Goal: Task Accomplishment & Management: Use online tool/utility

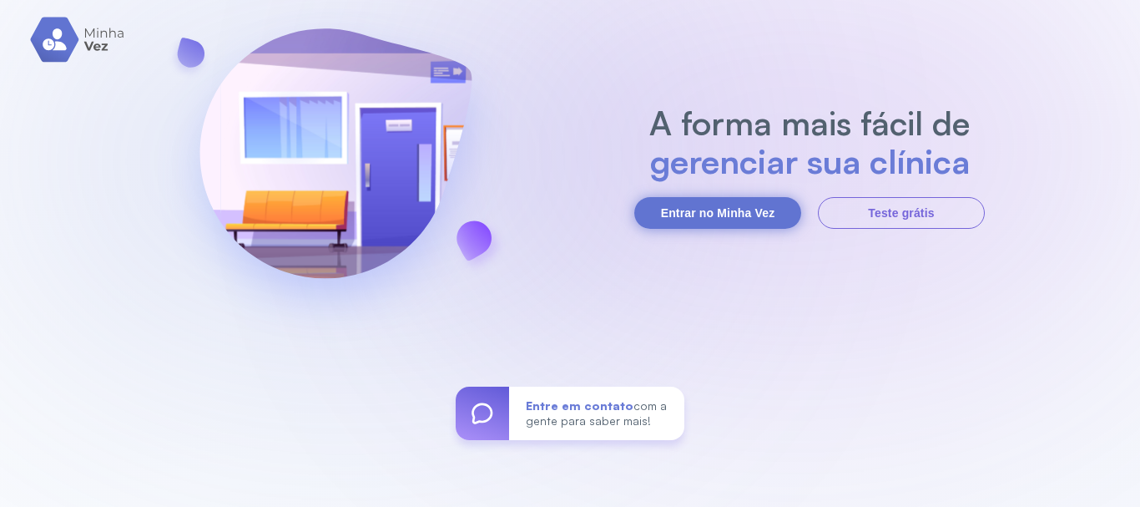
click at [696, 214] on button "Entrar no Minha Vez" at bounding box center [717, 213] width 167 height 32
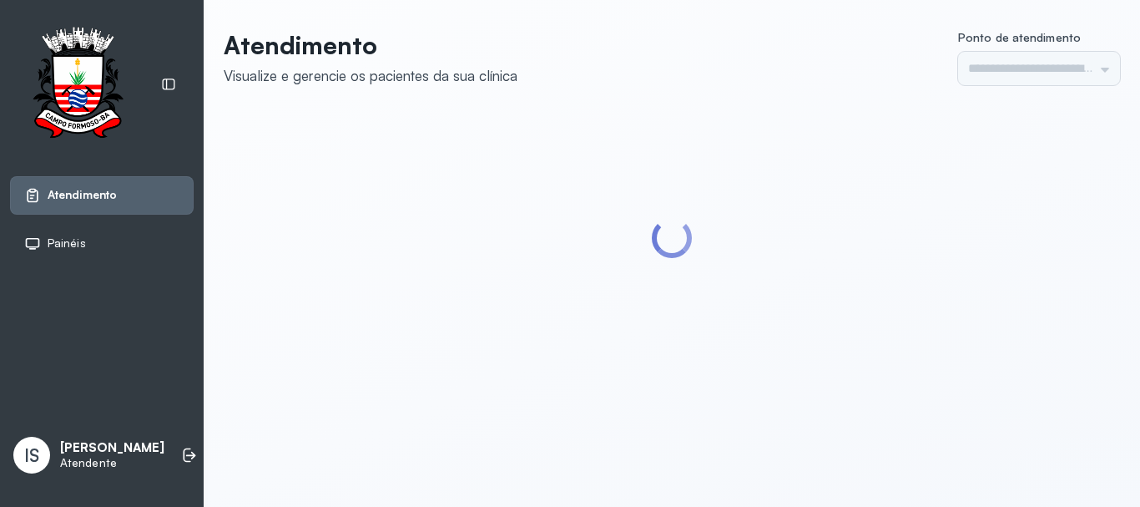
type input "******"
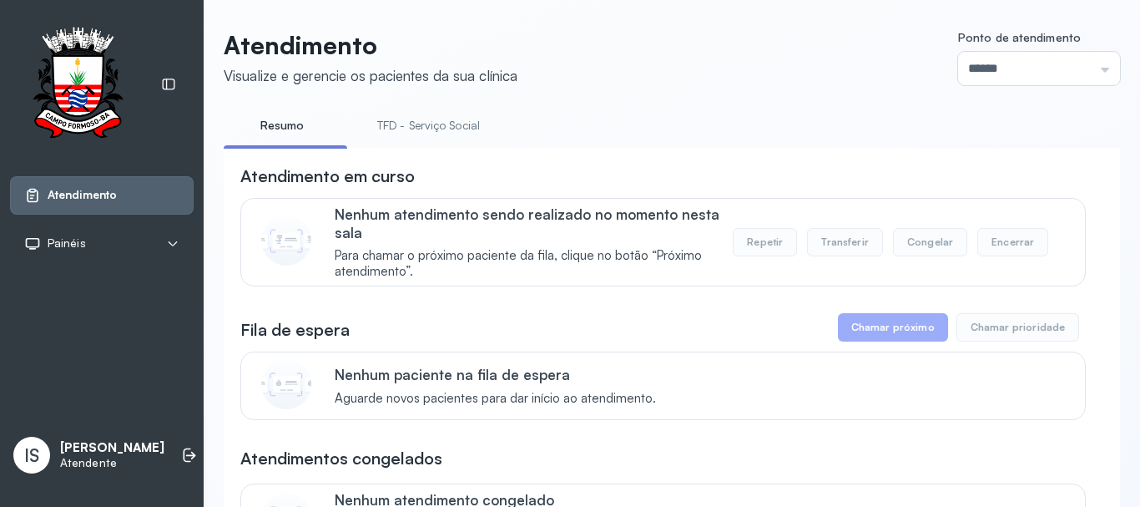
click at [435, 125] on link "TFD - Serviço Social" at bounding box center [429, 126] width 136 height 28
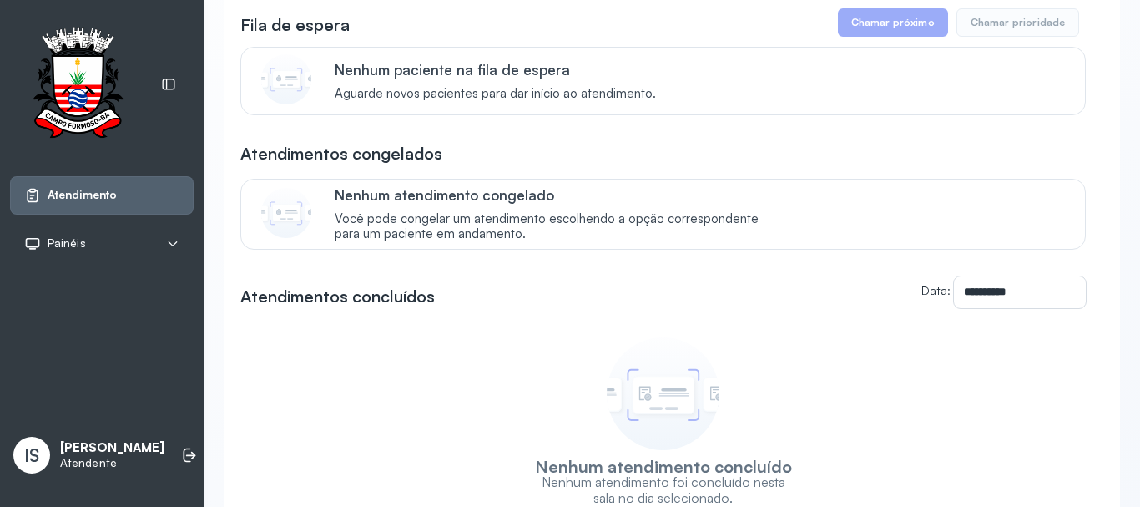
scroll to position [334, 0]
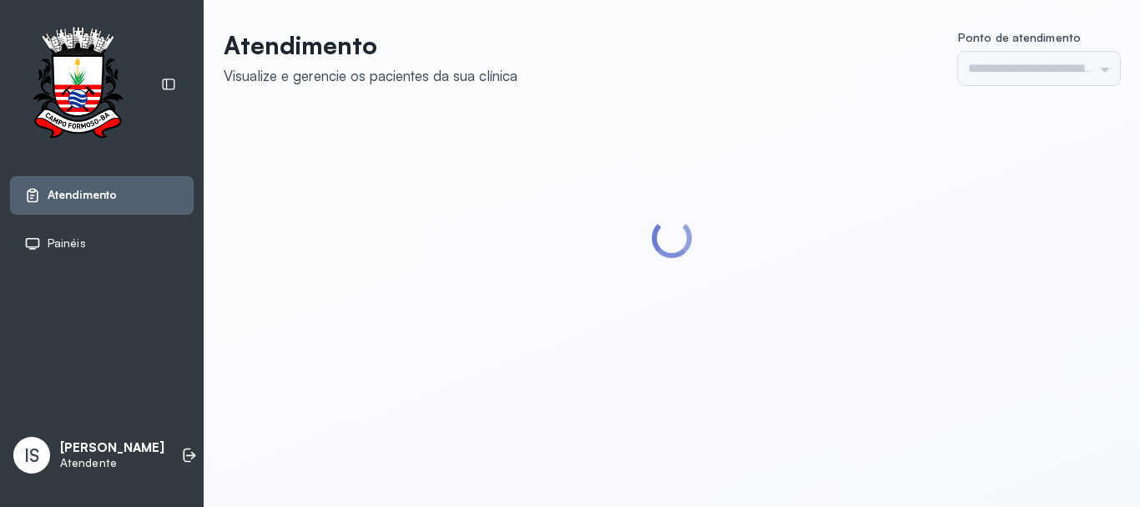
type input "******"
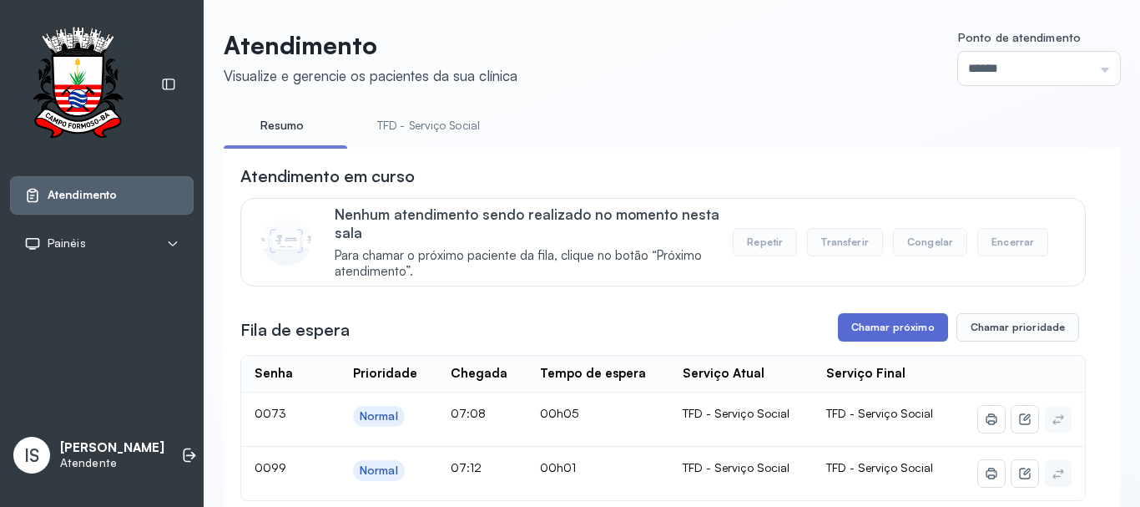
click at [882, 332] on button "Chamar próximo" at bounding box center [893, 327] width 110 height 28
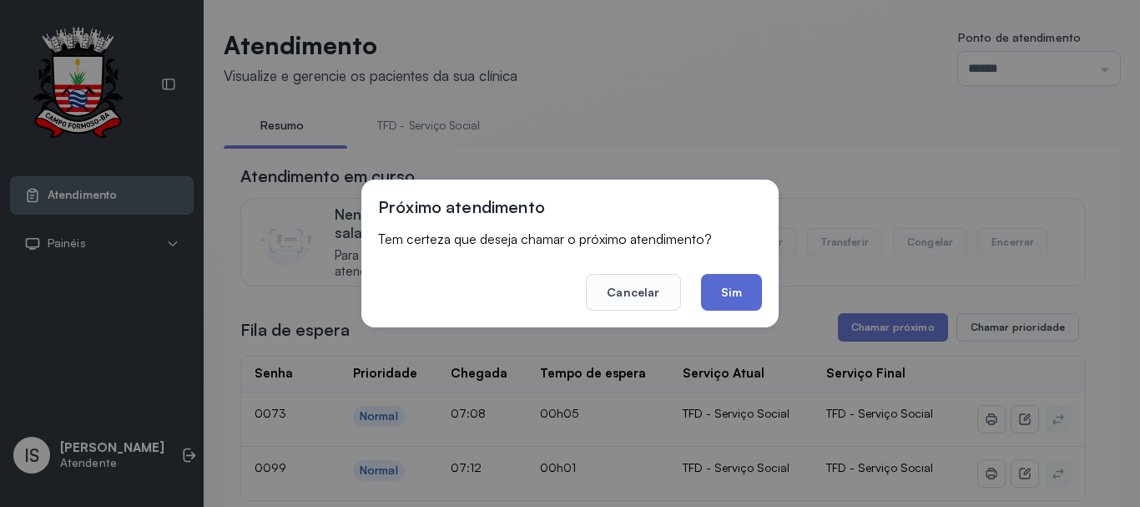
click at [738, 290] on button "Sim" at bounding box center [731, 292] width 61 height 37
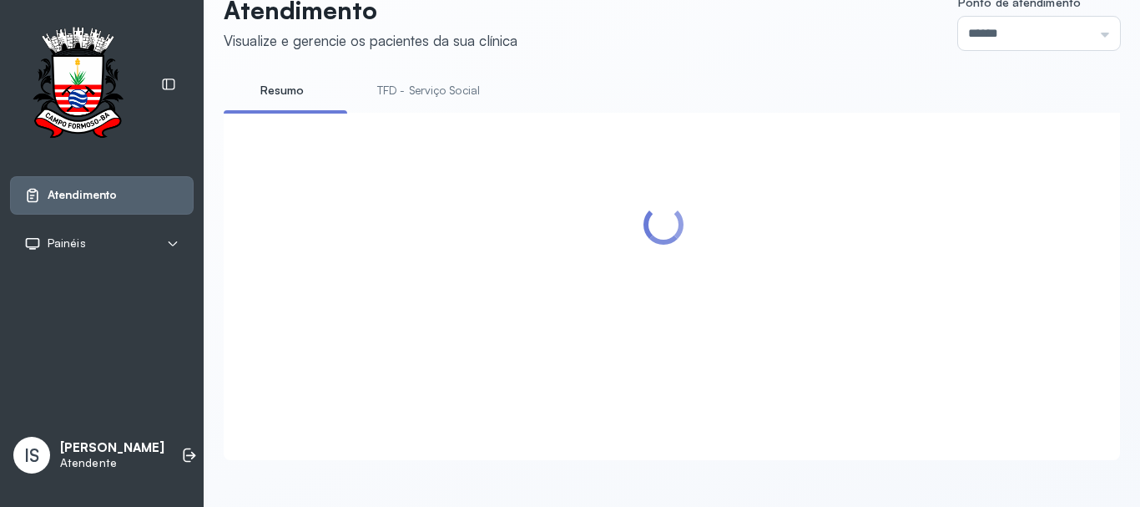
scroll to position [83, 0]
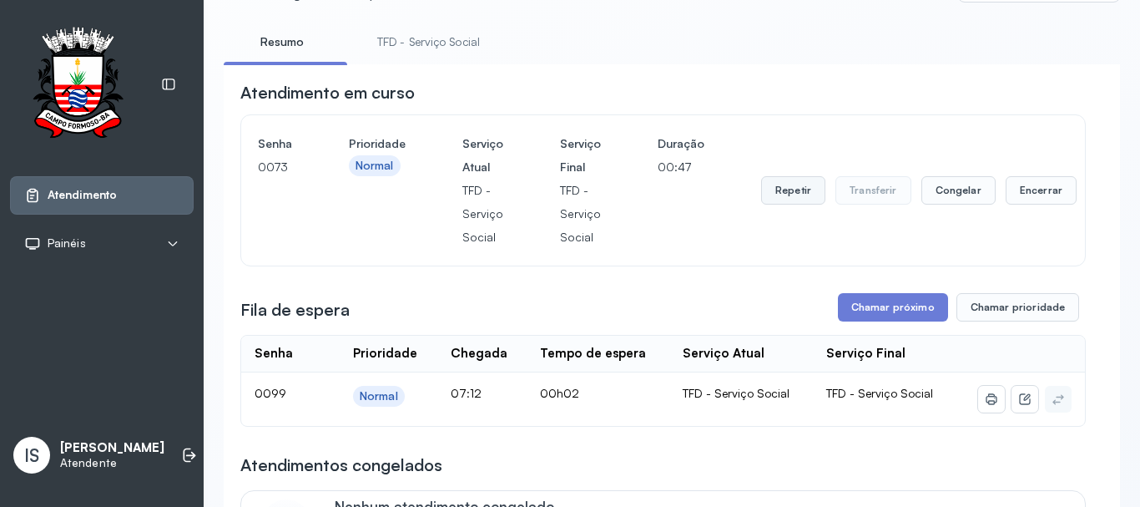
click at [790, 195] on button "Repetir" at bounding box center [793, 190] width 64 height 28
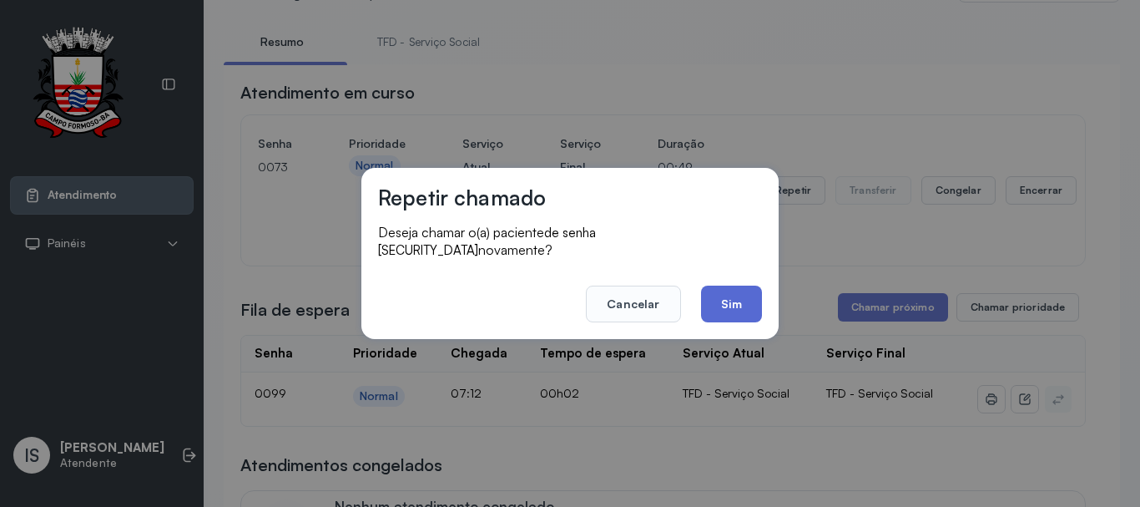
click at [734, 294] on button "Sim" at bounding box center [731, 304] width 61 height 37
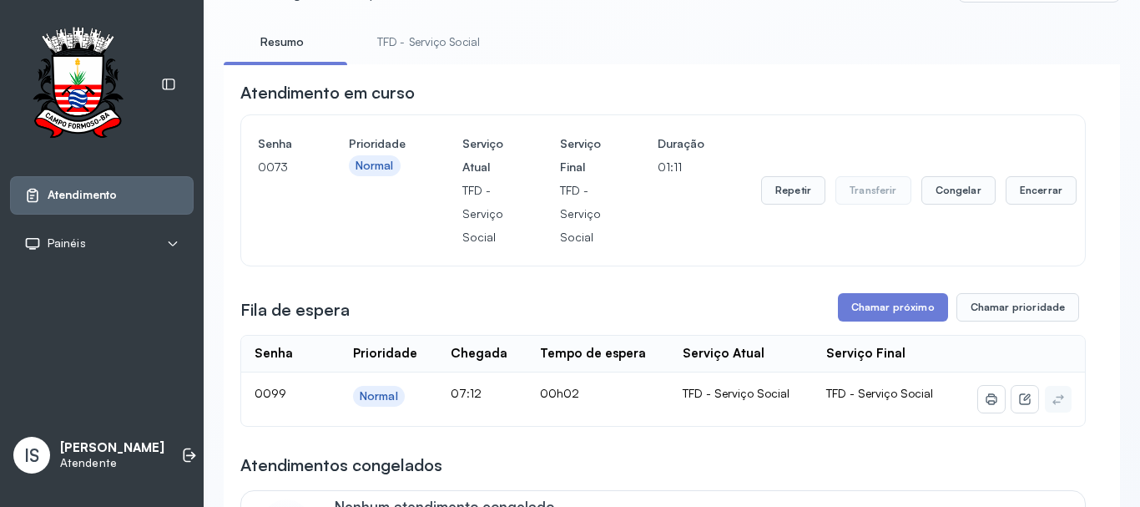
scroll to position [167, 0]
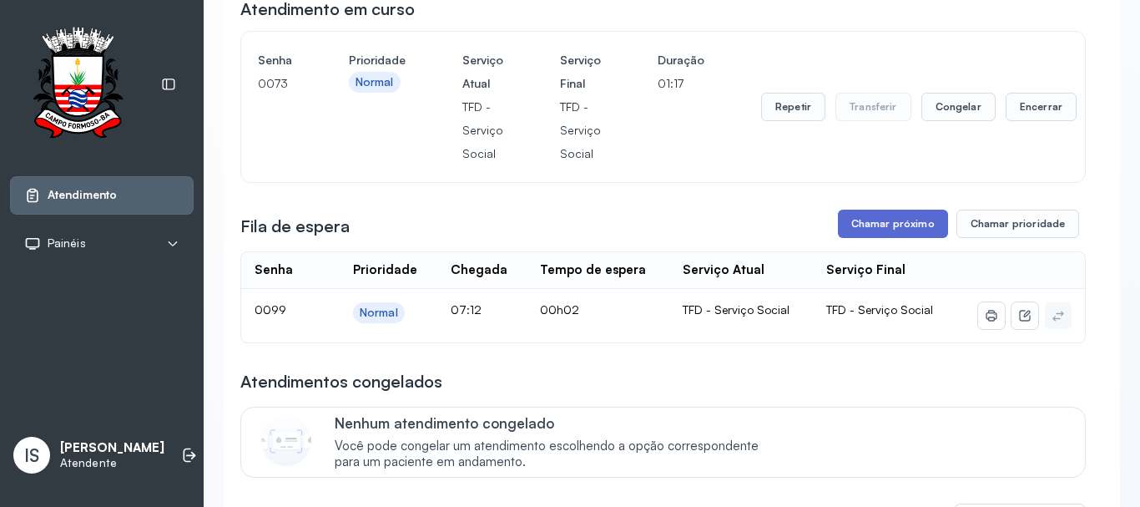
click at [883, 230] on button "Chamar próximo" at bounding box center [893, 224] width 110 height 28
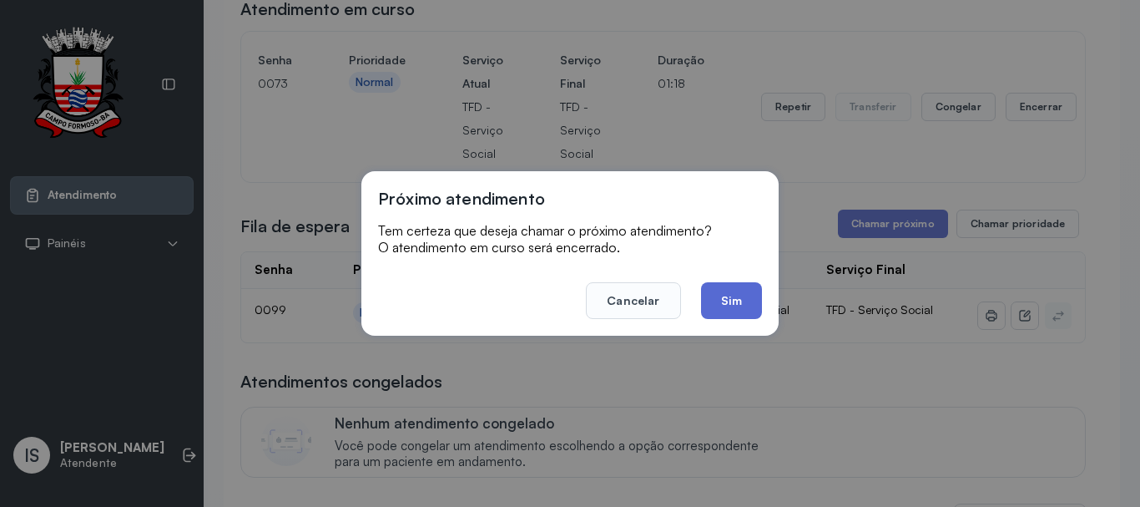
click at [729, 306] on button "Sim" at bounding box center [731, 300] width 61 height 37
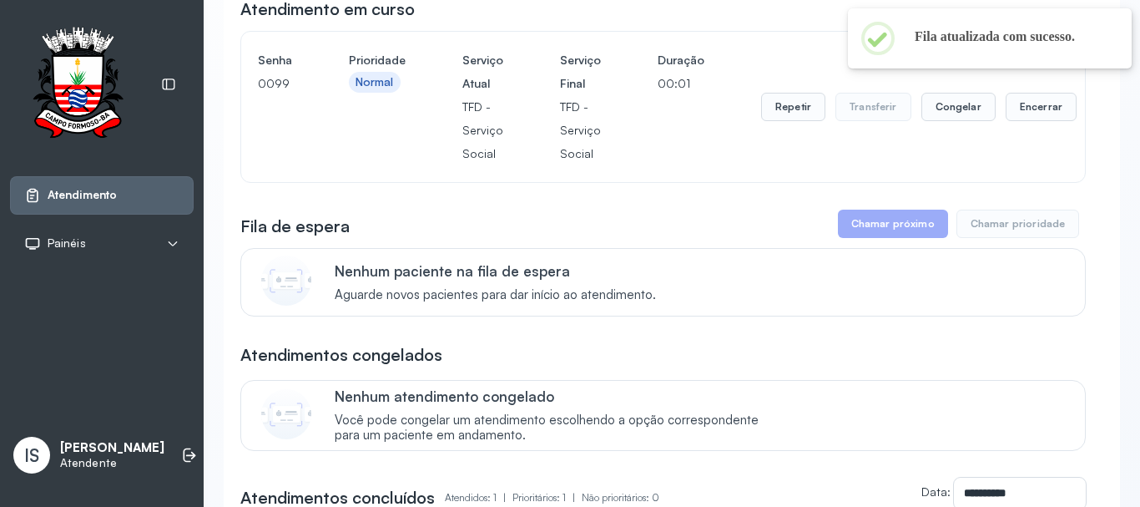
click at [458, 83] on div "Senha 0099 Prioridade Normal Serviço Atual TFD - Serviço Social Serviço Final T…" at bounding box center [663, 106] width 811 height 117
click at [791, 112] on button "Repetir" at bounding box center [793, 107] width 64 height 28
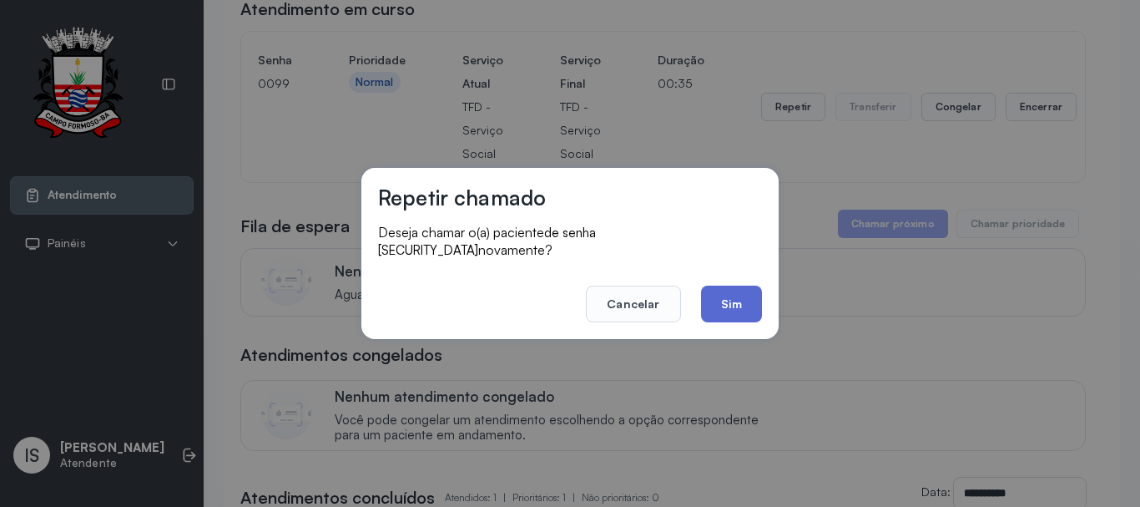
click at [728, 288] on button "Sim" at bounding box center [731, 304] width 61 height 37
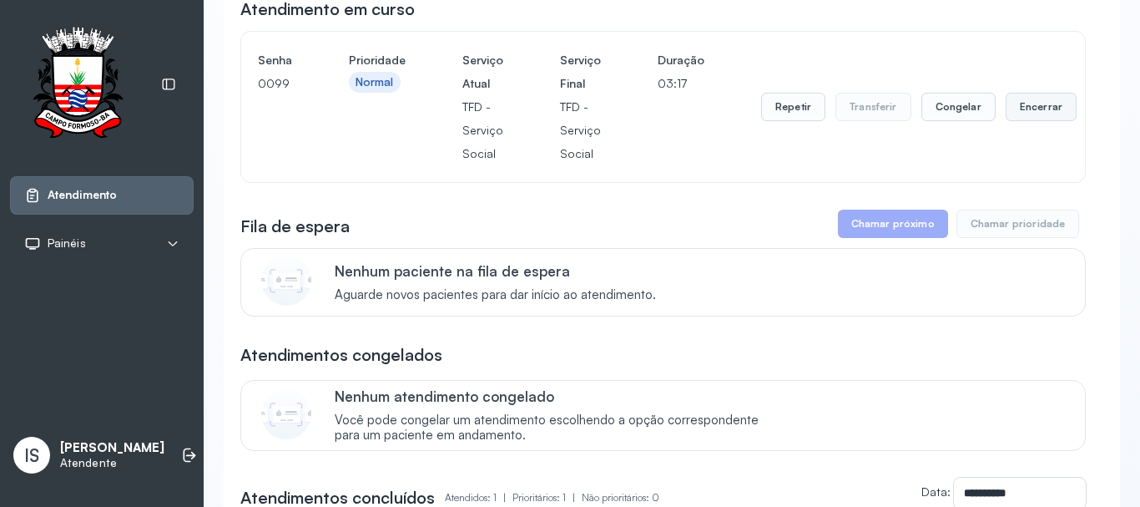
click at [1027, 111] on button "Encerrar" at bounding box center [1041, 107] width 71 height 28
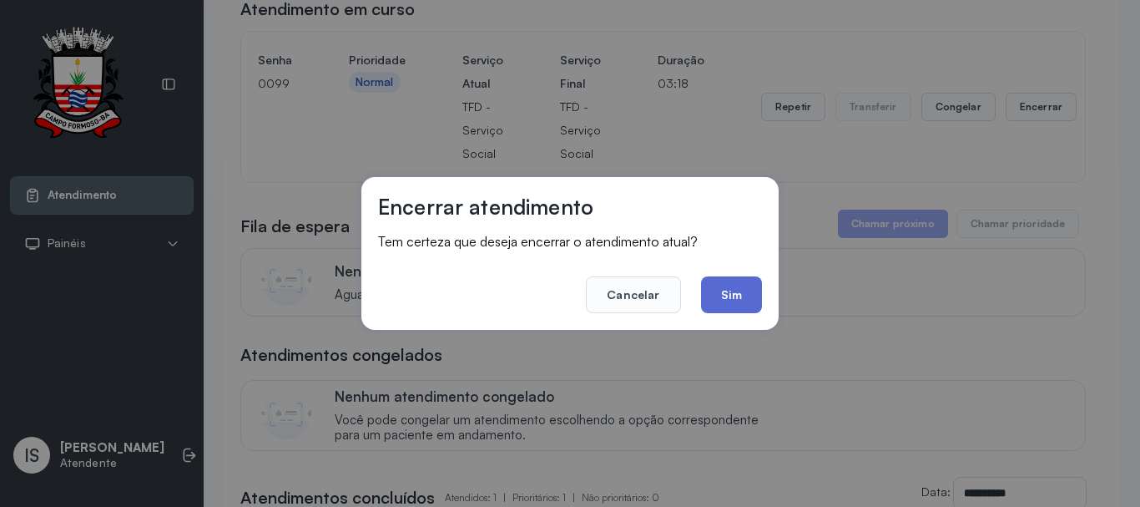
click at [736, 290] on button "Sim" at bounding box center [731, 294] width 61 height 37
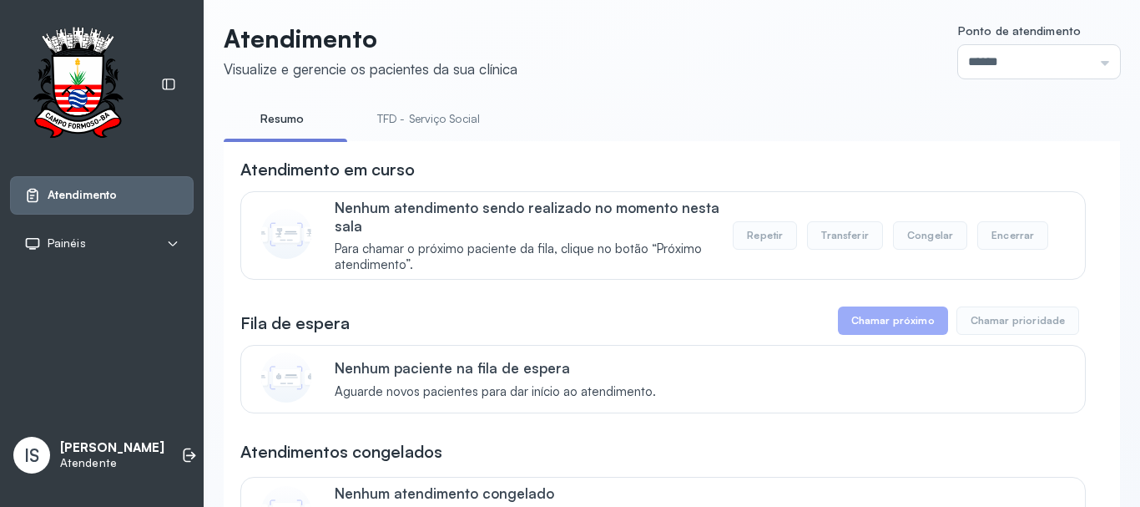
scroll to position [0, 0]
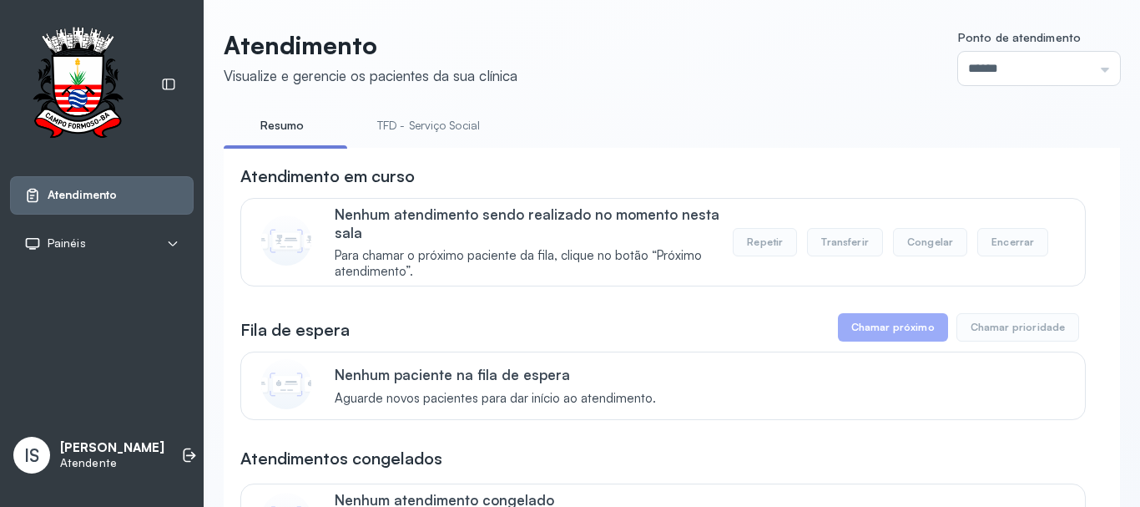
click at [460, 118] on link "TFD - Serviço Social" at bounding box center [429, 126] width 136 height 28
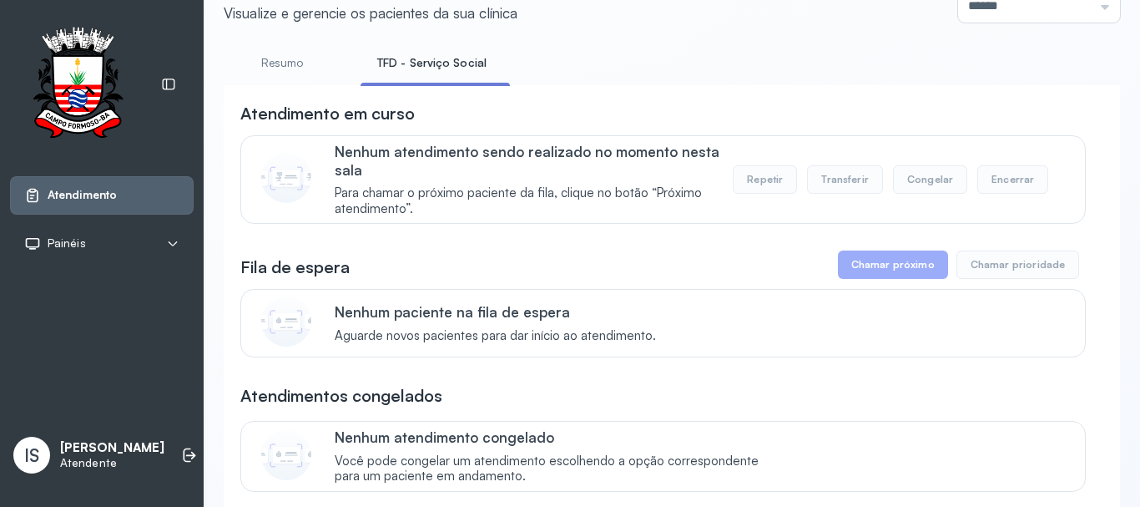
scroll to position [8, 0]
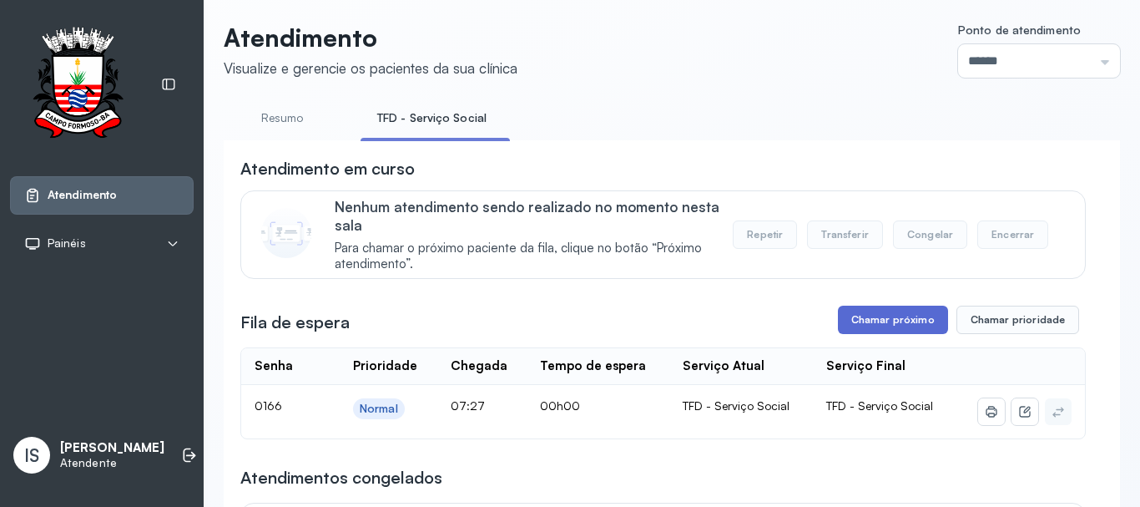
click at [887, 321] on button "Chamar próximo" at bounding box center [893, 320] width 110 height 28
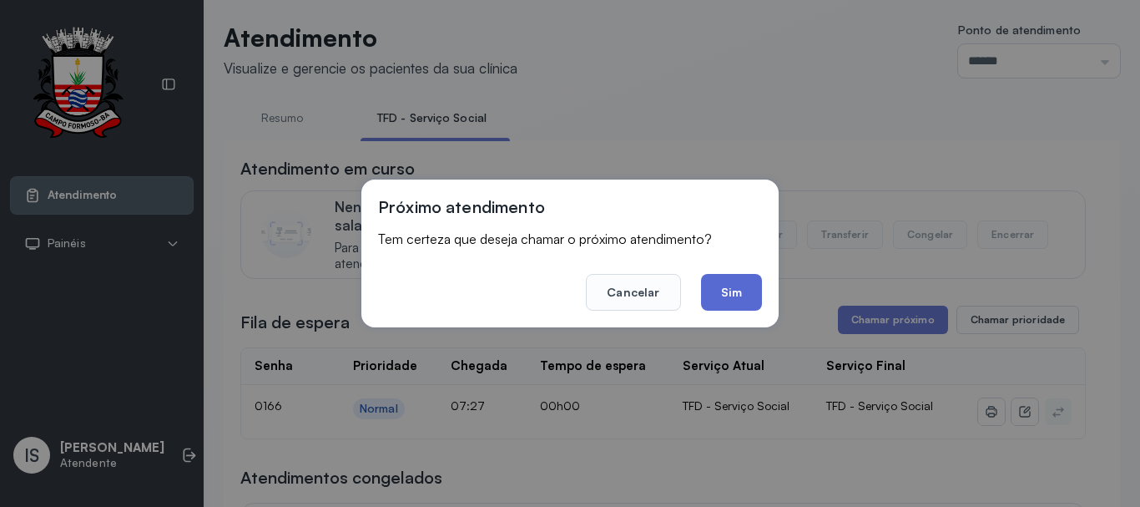
click at [724, 286] on button "Sim" at bounding box center [731, 292] width 61 height 37
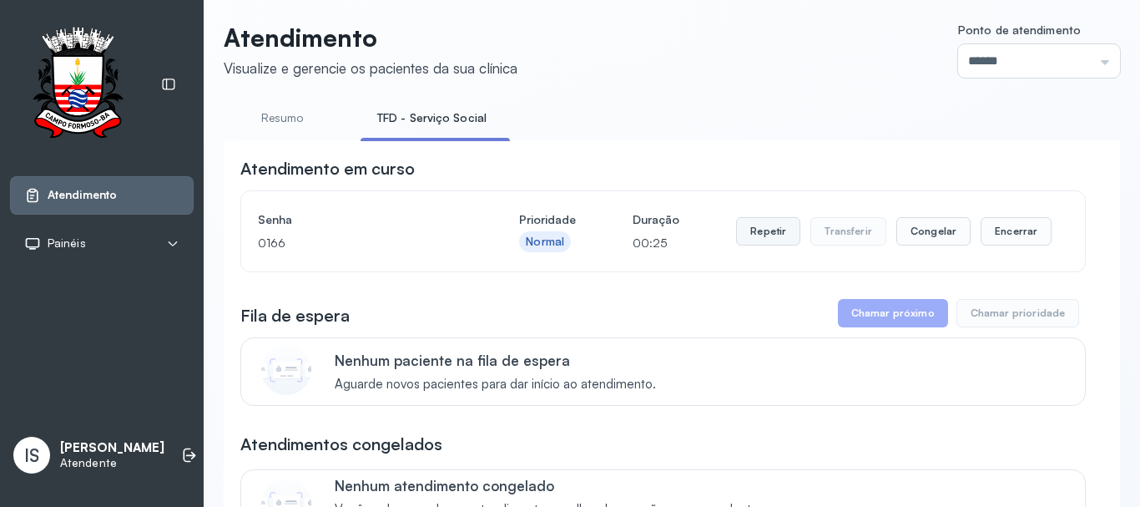
click at [763, 237] on button "Repetir" at bounding box center [768, 231] width 64 height 28
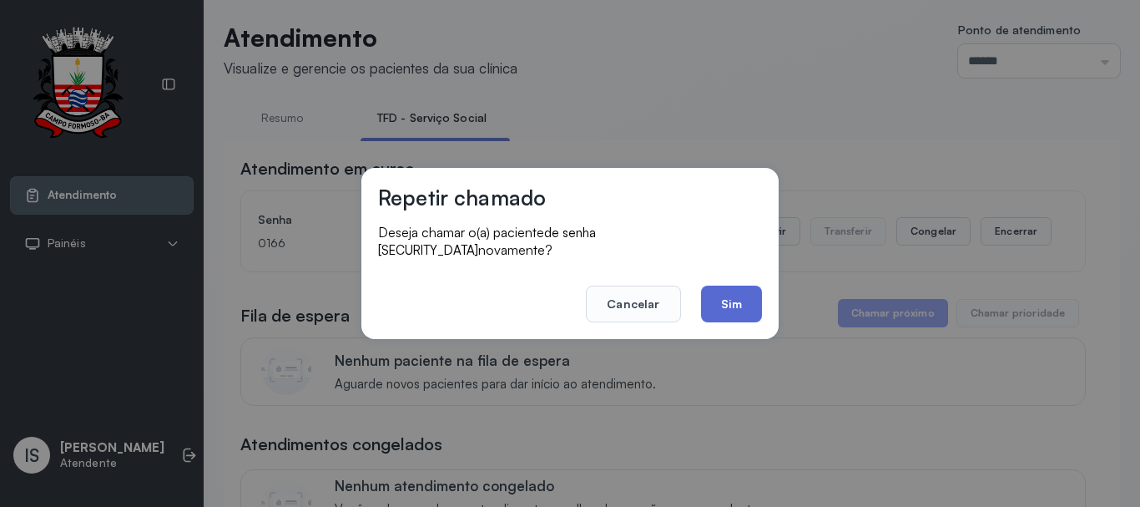
click at [722, 295] on button "Sim" at bounding box center [731, 304] width 61 height 37
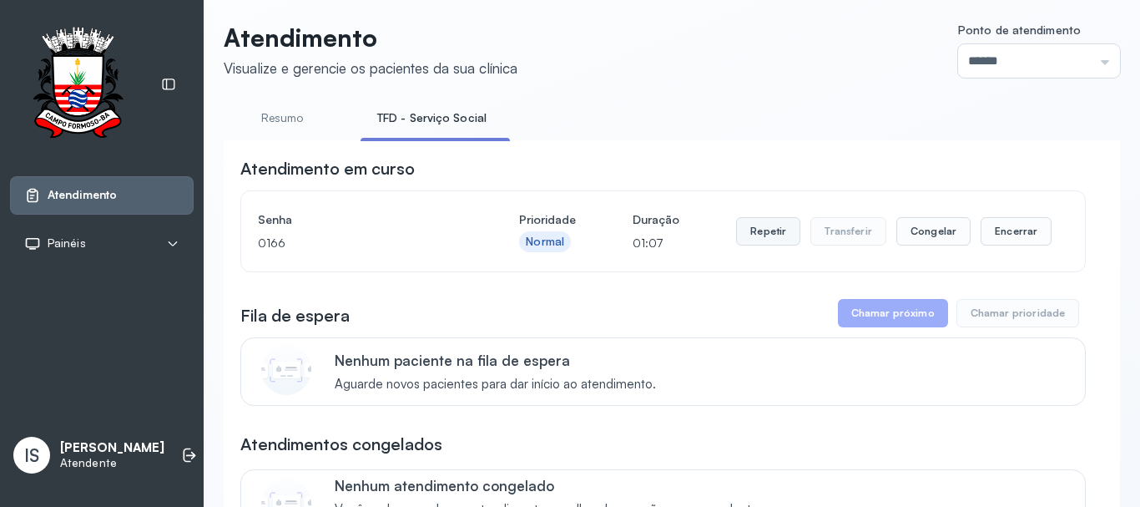
click at [758, 238] on button "Repetir" at bounding box center [768, 231] width 64 height 28
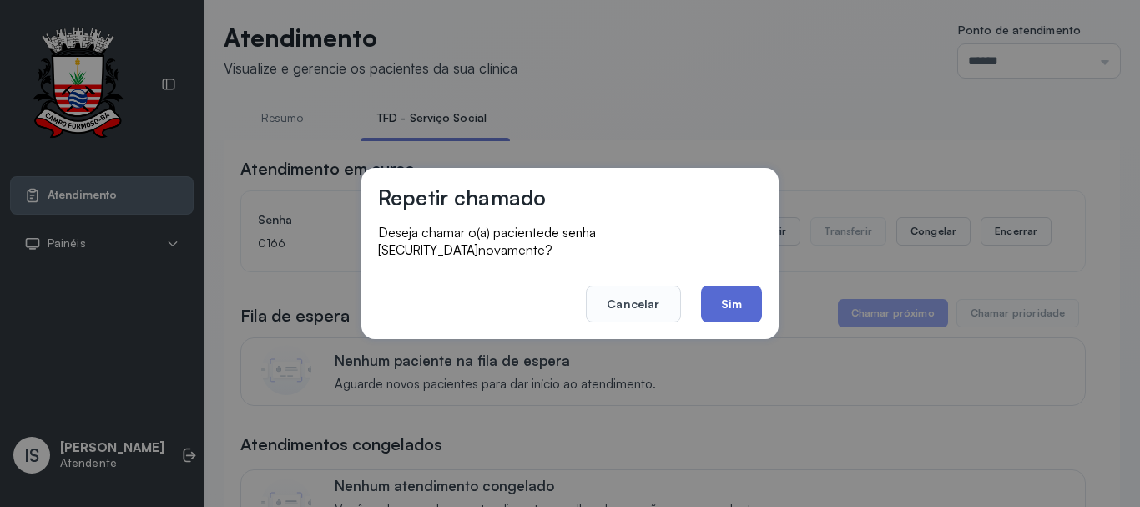
click at [736, 298] on button "Sim" at bounding box center [731, 304] width 61 height 37
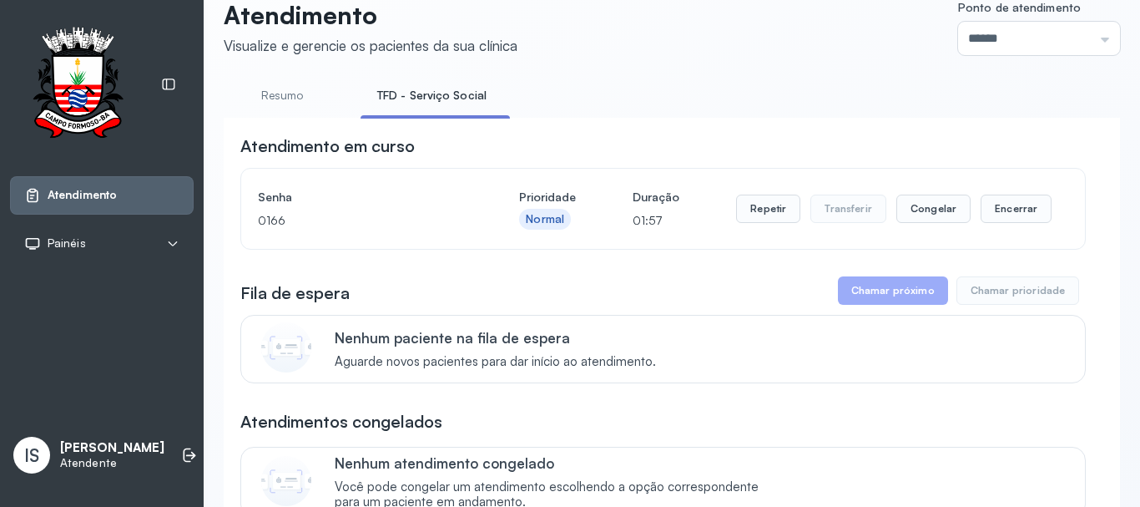
scroll to position [1, 0]
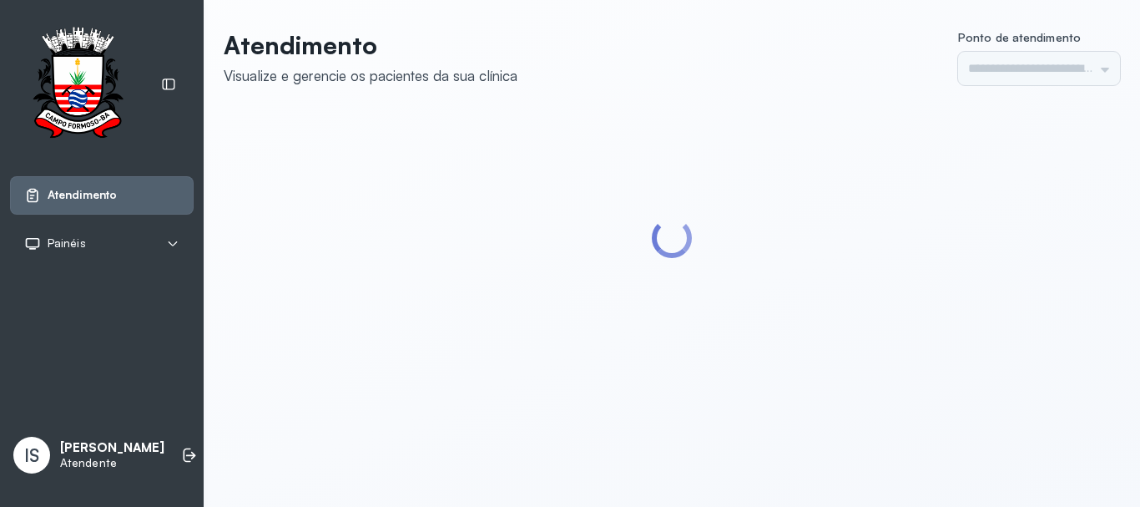
type input "******"
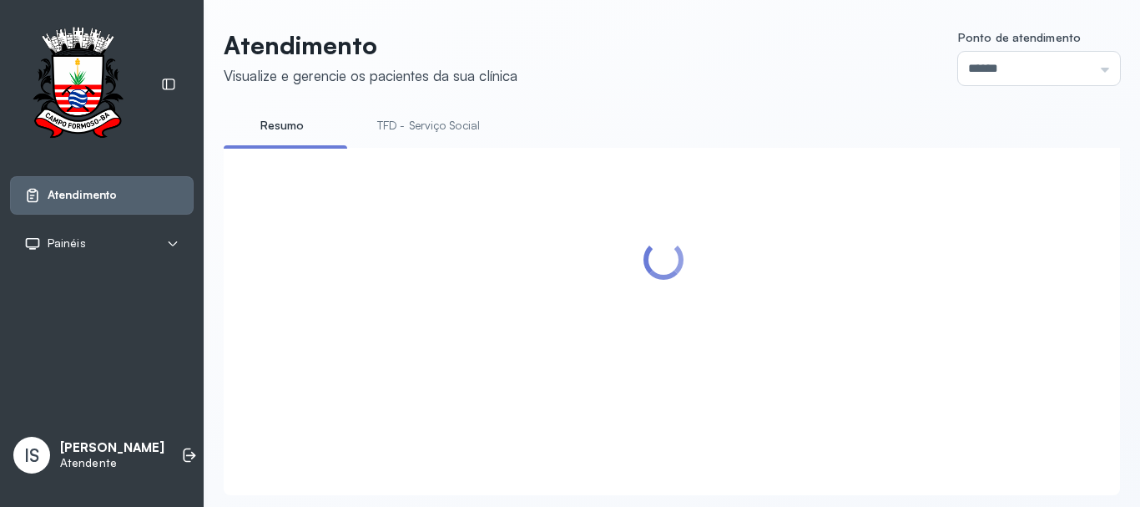
click at [446, 125] on link "TFD - Serviço Social" at bounding box center [429, 126] width 136 height 28
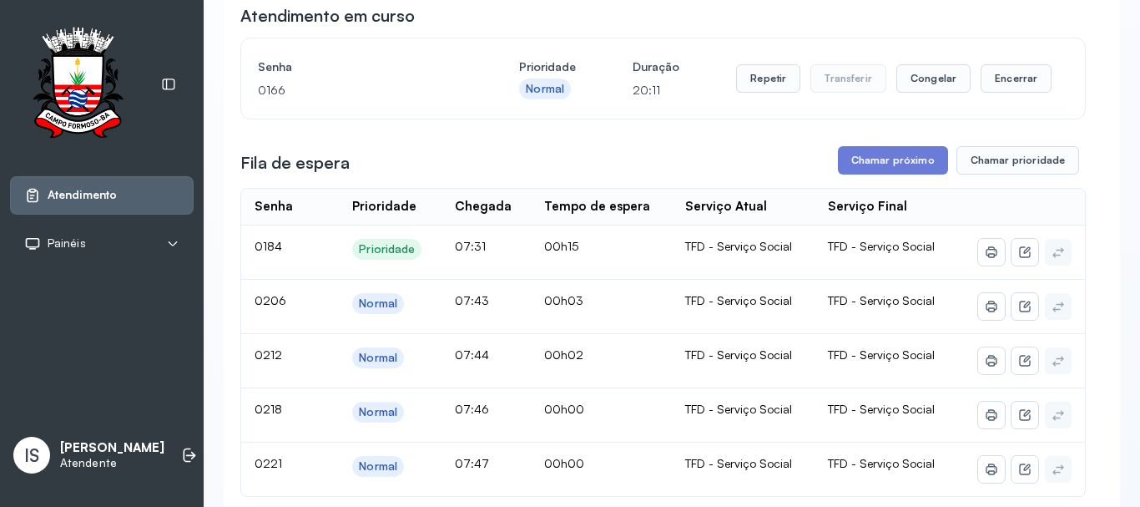
scroll to position [167, 0]
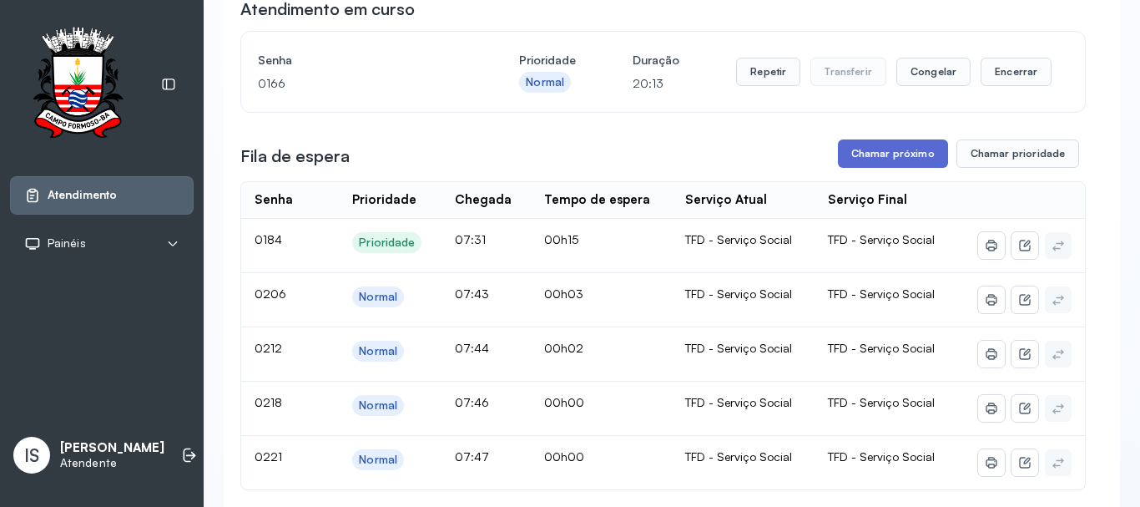
click at [893, 154] on button "Chamar próximo" at bounding box center [893, 153] width 110 height 28
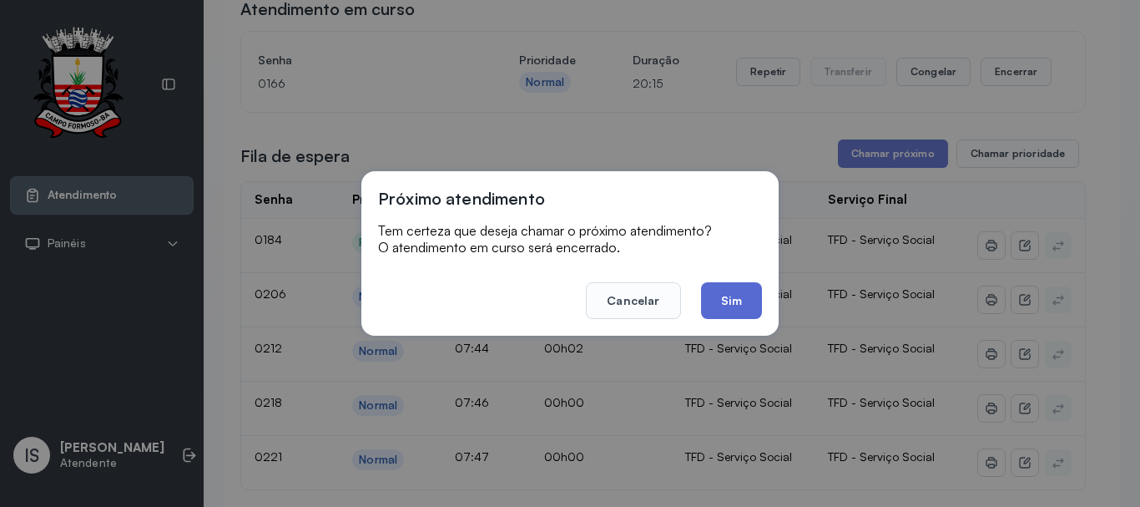
click at [738, 304] on button "Sim" at bounding box center [731, 300] width 61 height 37
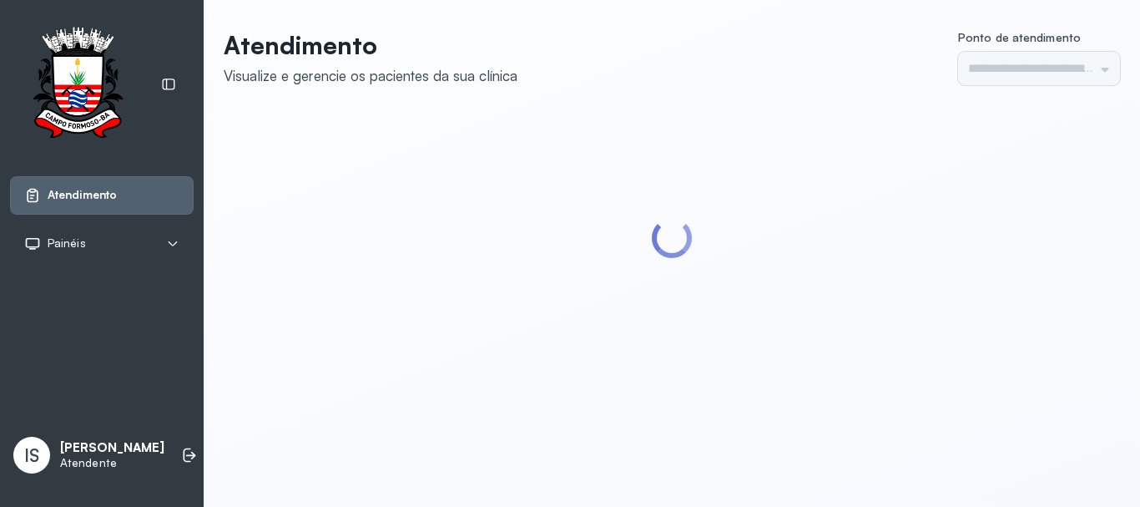
type input "******"
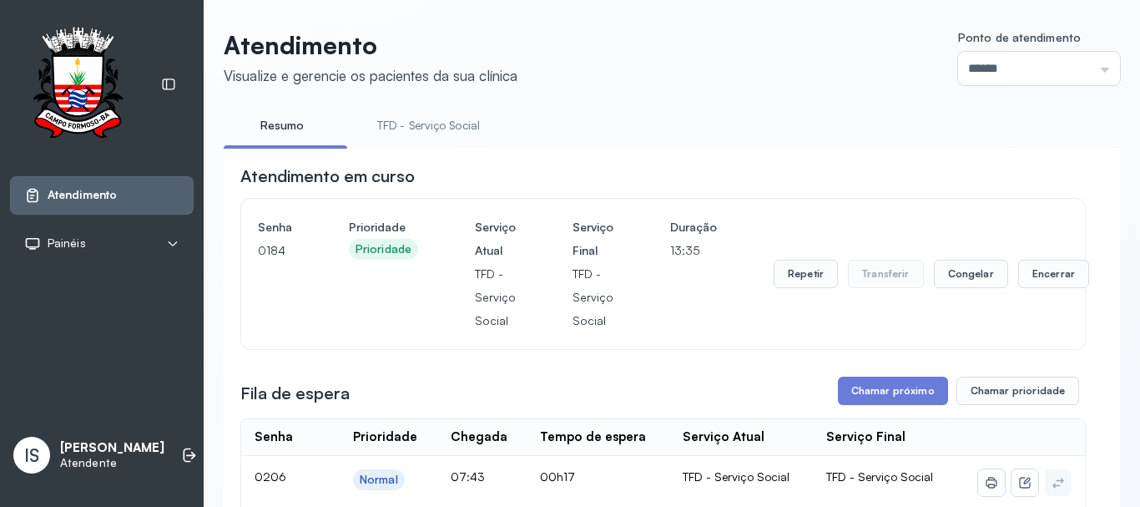
click at [460, 130] on link "TFD - Serviço Social" at bounding box center [429, 126] width 136 height 28
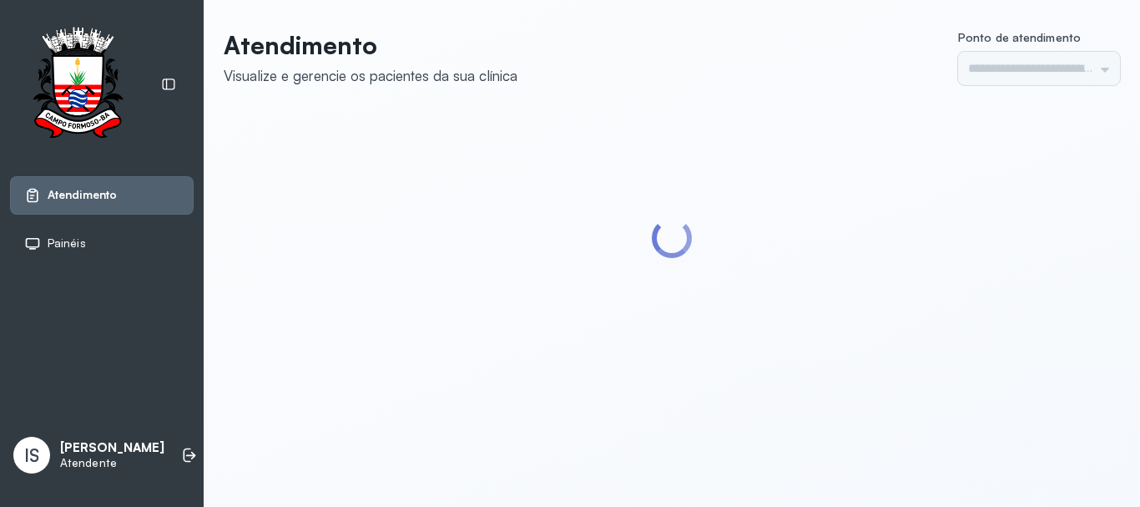
type input "******"
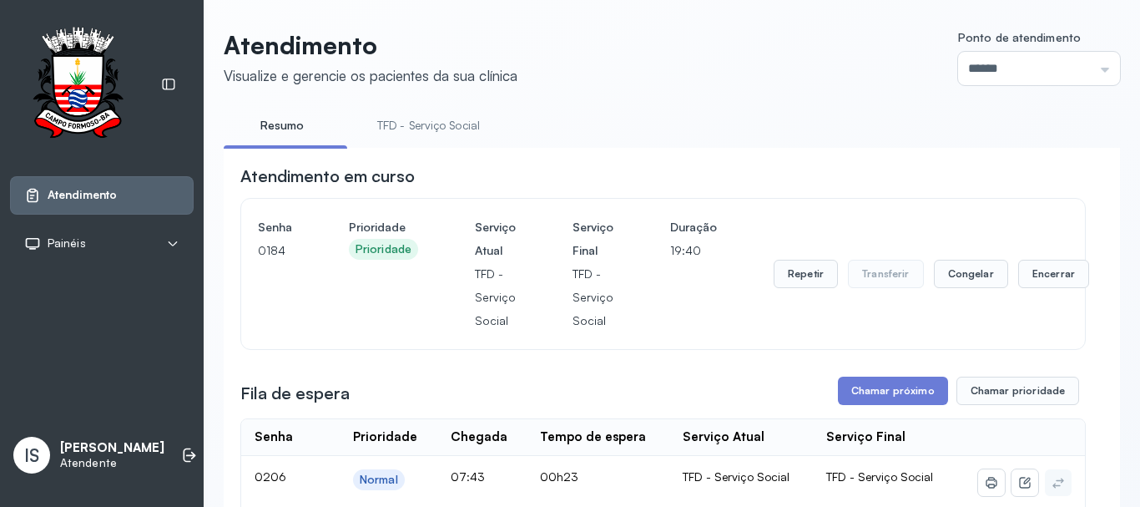
click at [443, 130] on link "TFD - Serviço Social" at bounding box center [429, 126] width 136 height 28
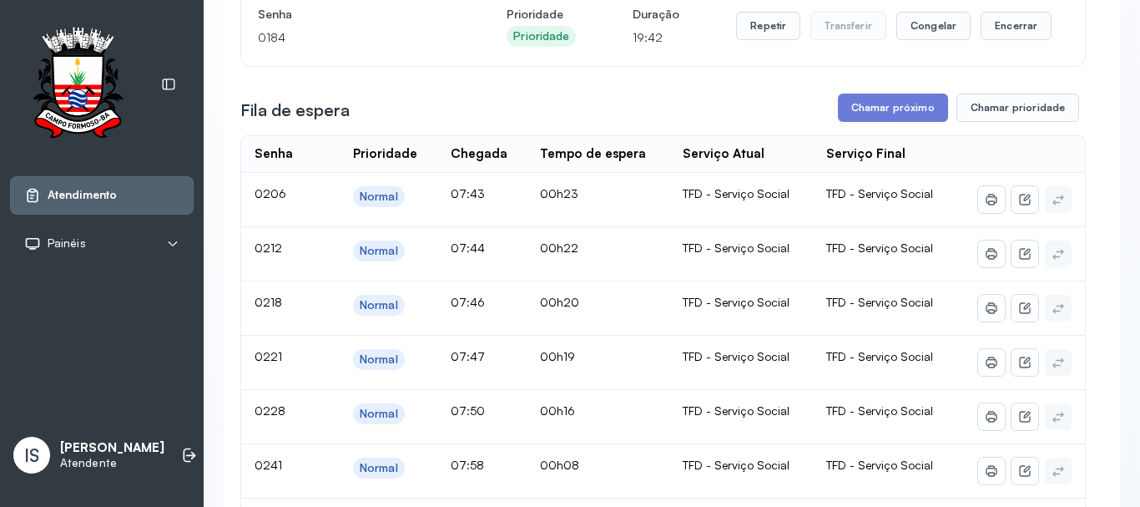
scroll to position [250, 0]
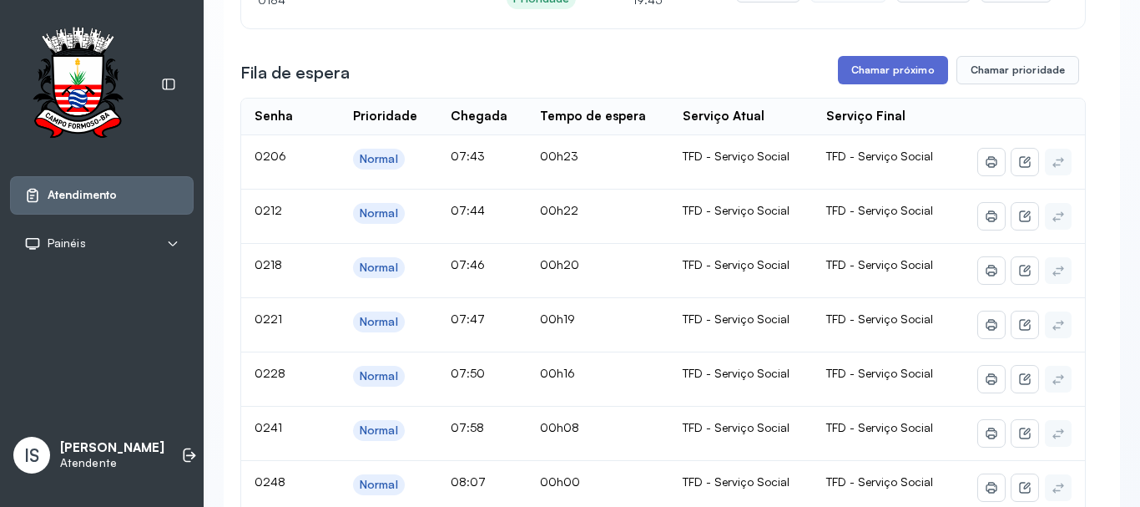
click at [888, 80] on button "Chamar próximo" at bounding box center [893, 70] width 110 height 28
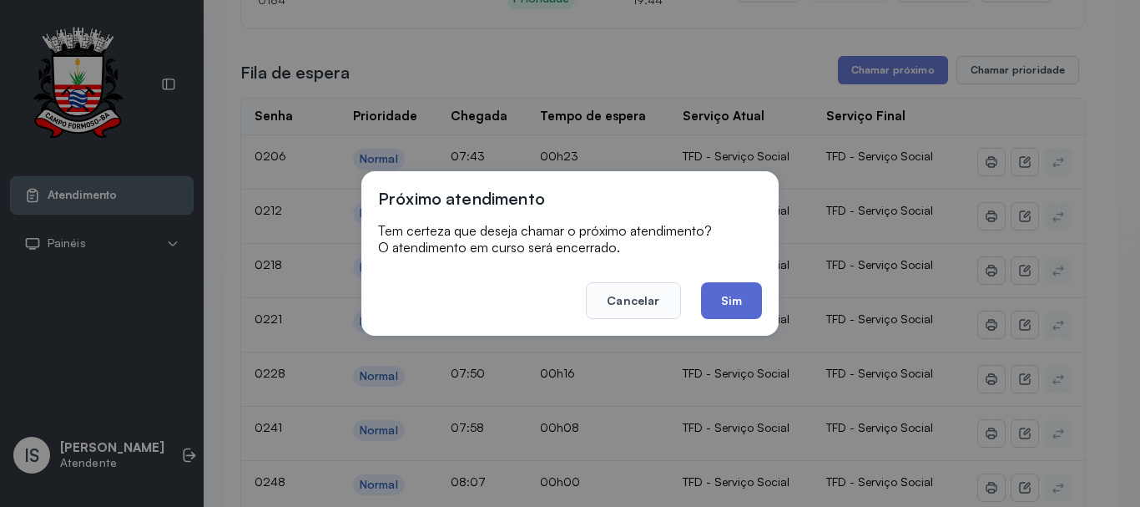
click at [731, 298] on button "Sim" at bounding box center [731, 300] width 61 height 37
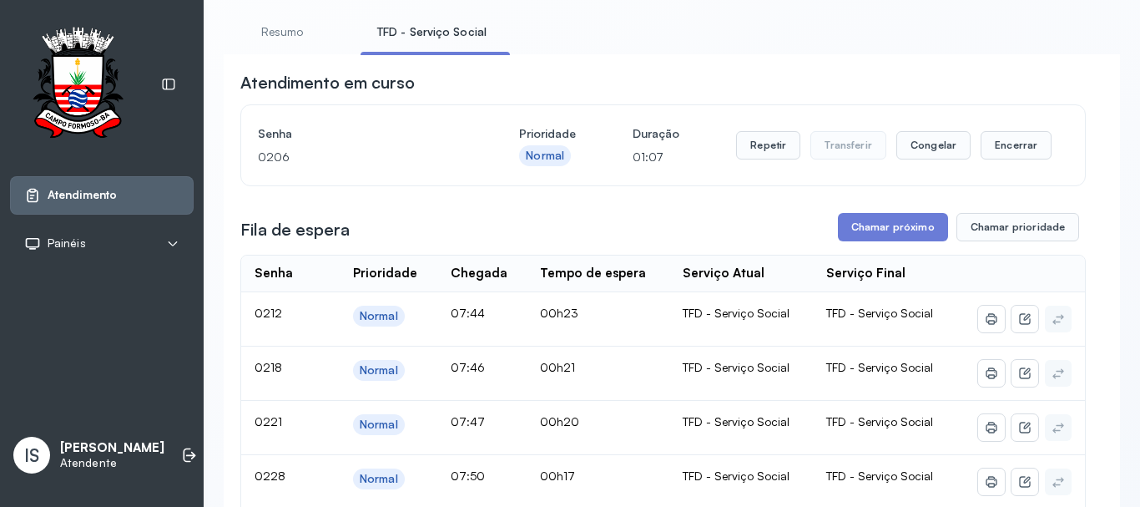
scroll to position [83, 0]
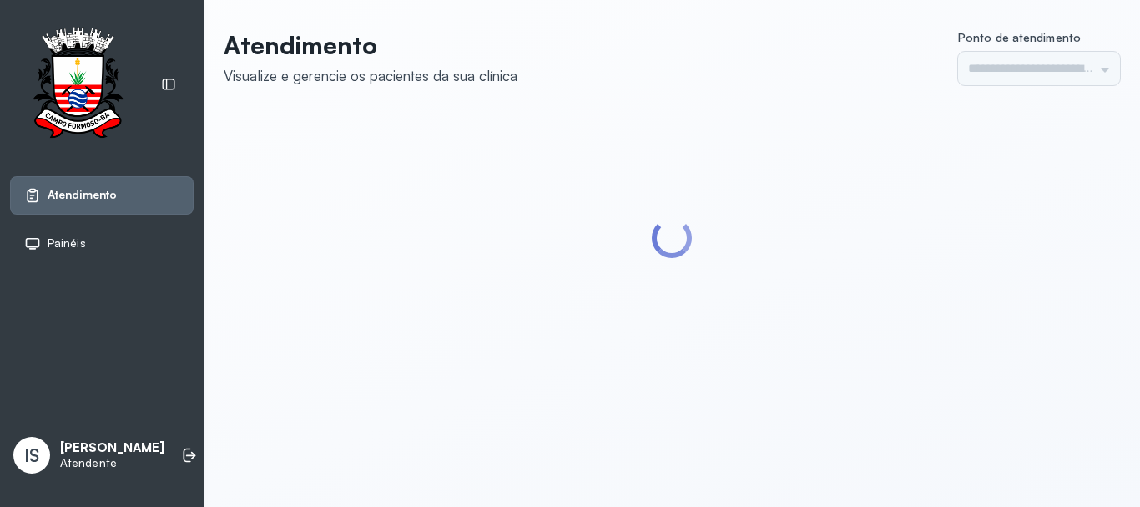
type input "******"
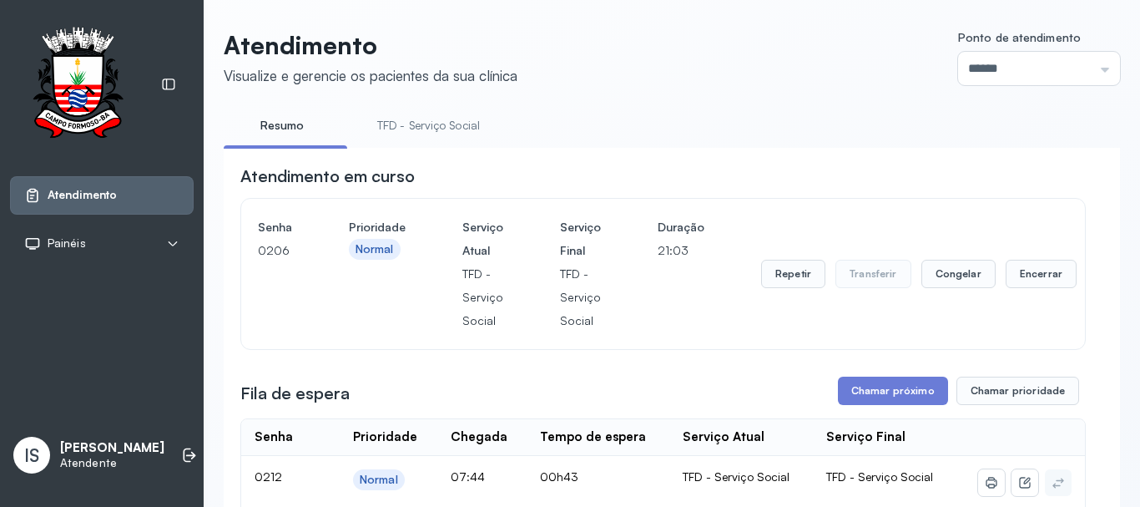
click at [456, 129] on link "TFD - Serviço Social" at bounding box center [429, 126] width 136 height 28
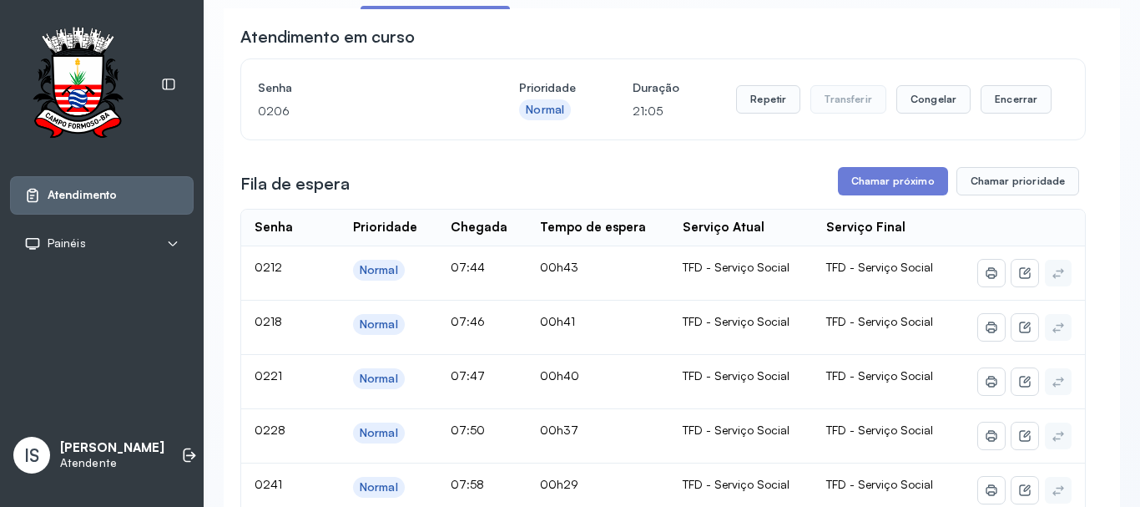
scroll to position [167, 0]
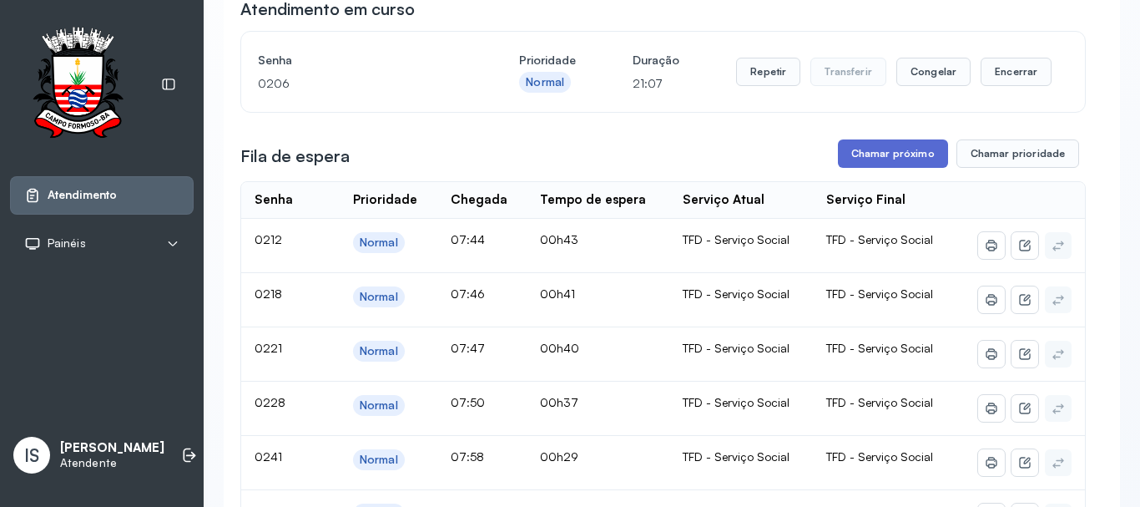
click at [884, 159] on button "Chamar próximo" at bounding box center [893, 153] width 110 height 28
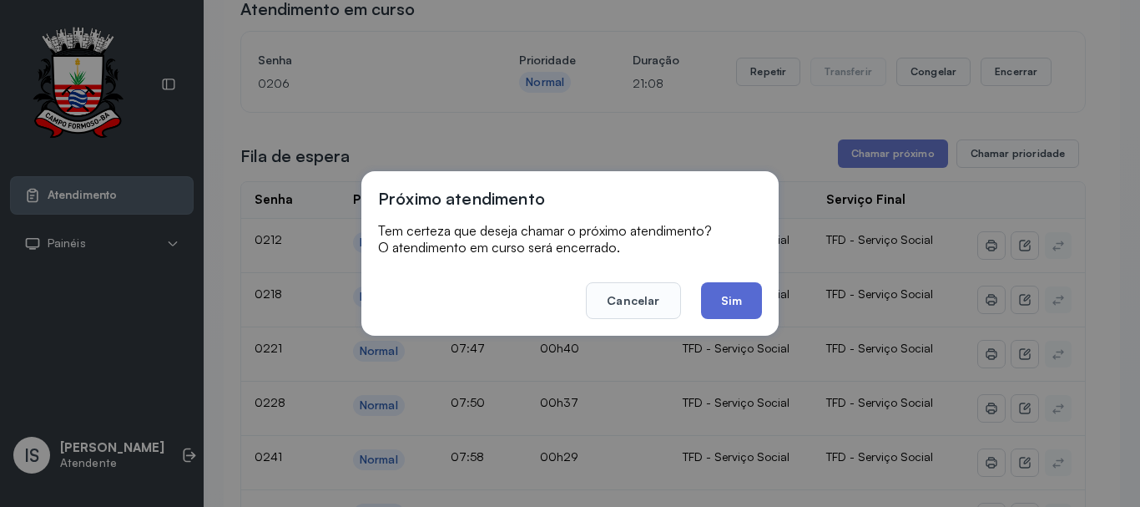
click at [720, 304] on button "Sim" at bounding box center [731, 300] width 61 height 37
